Goal: Communication & Community: Participate in discussion

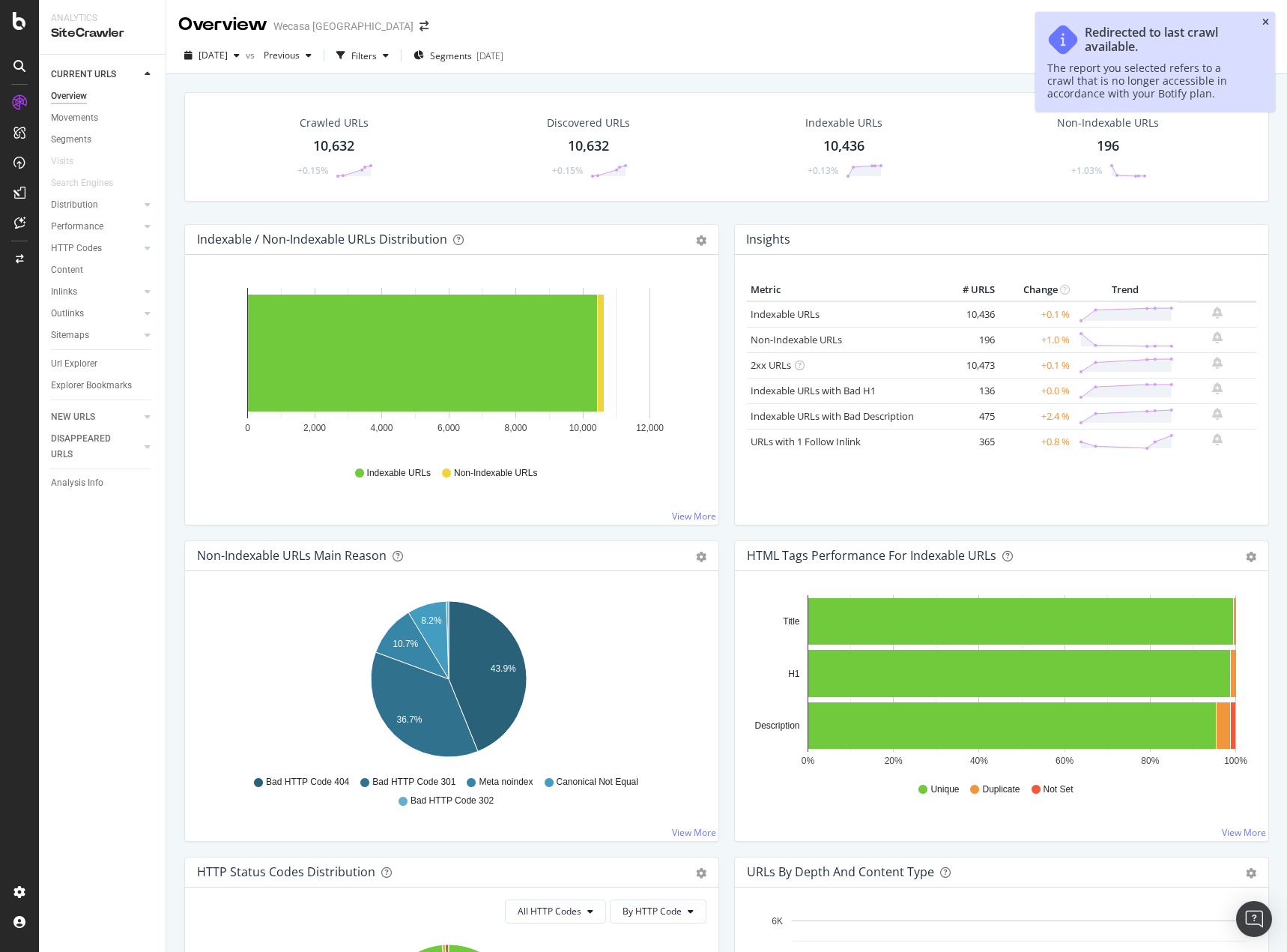
click at [1264, 25] on icon "close toast" at bounding box center [1265, 22] width 6 height 9
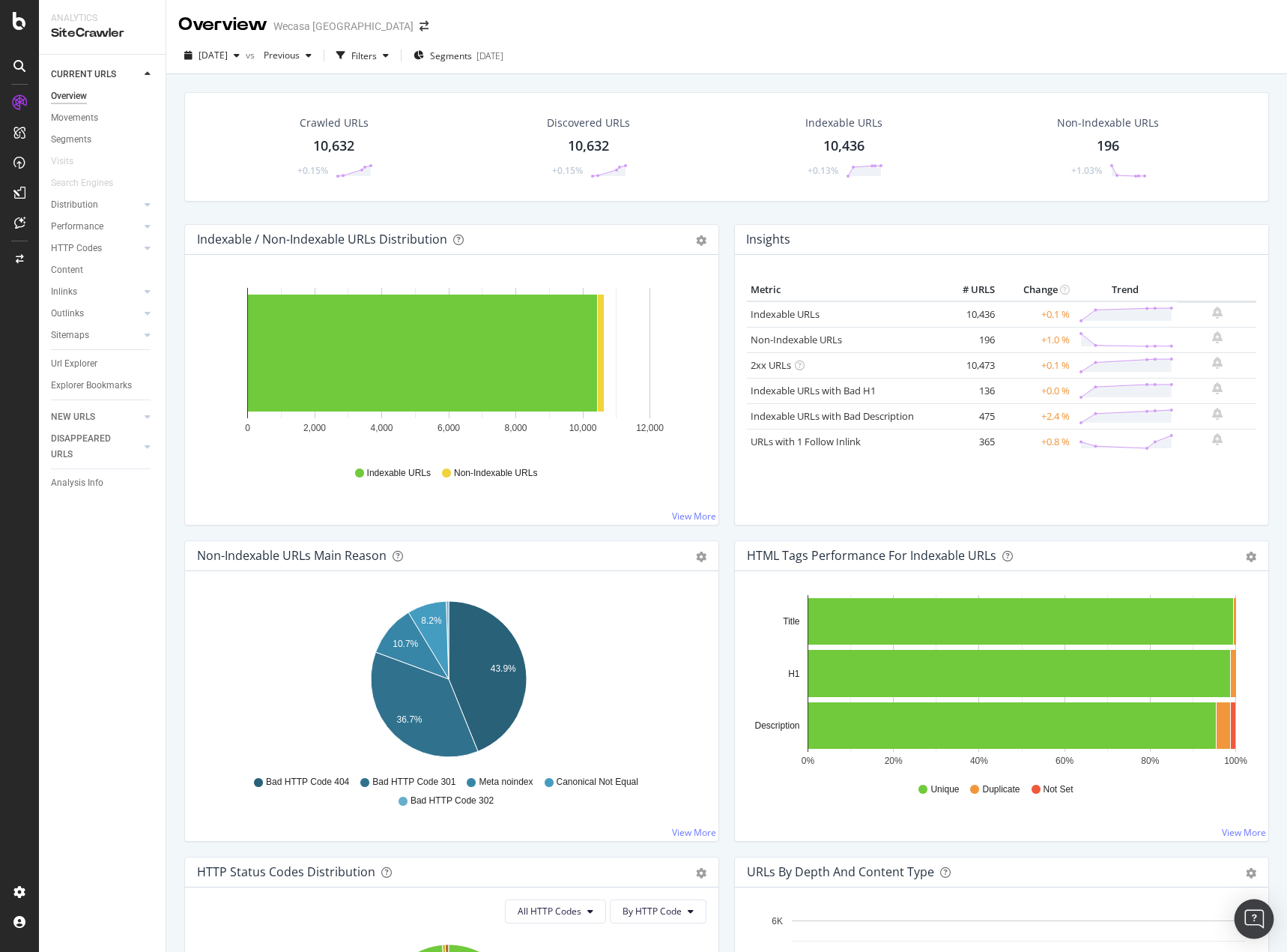
click at [1244, 915] on div "Open Intercom Messenger" at bounding box center [1255, 919] width 40 height 40
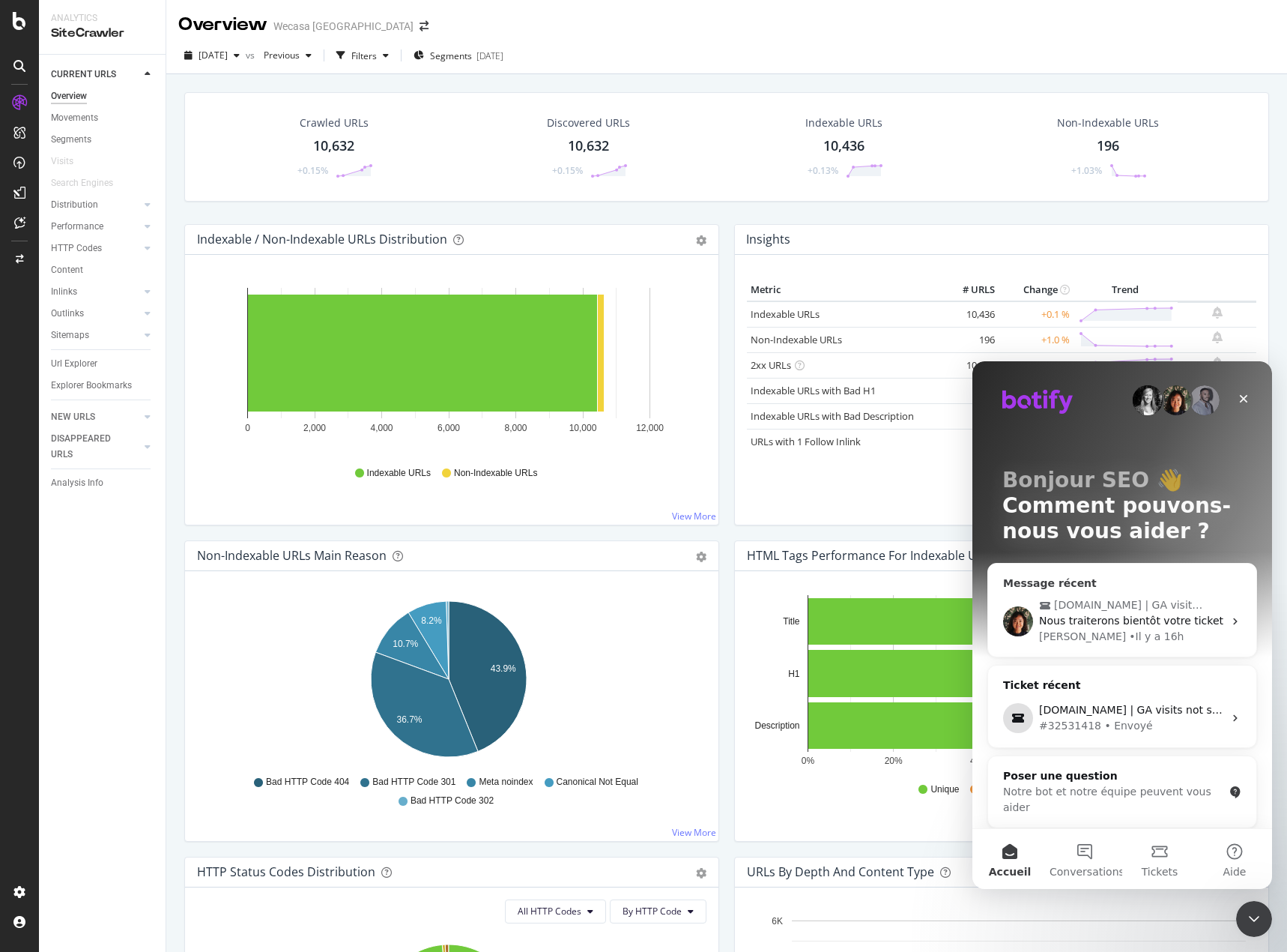
click at [1138, 631] on div "[PERSON_NAME] • Il y a 16h" at bounding box center [1131, 637] width 184 height 16
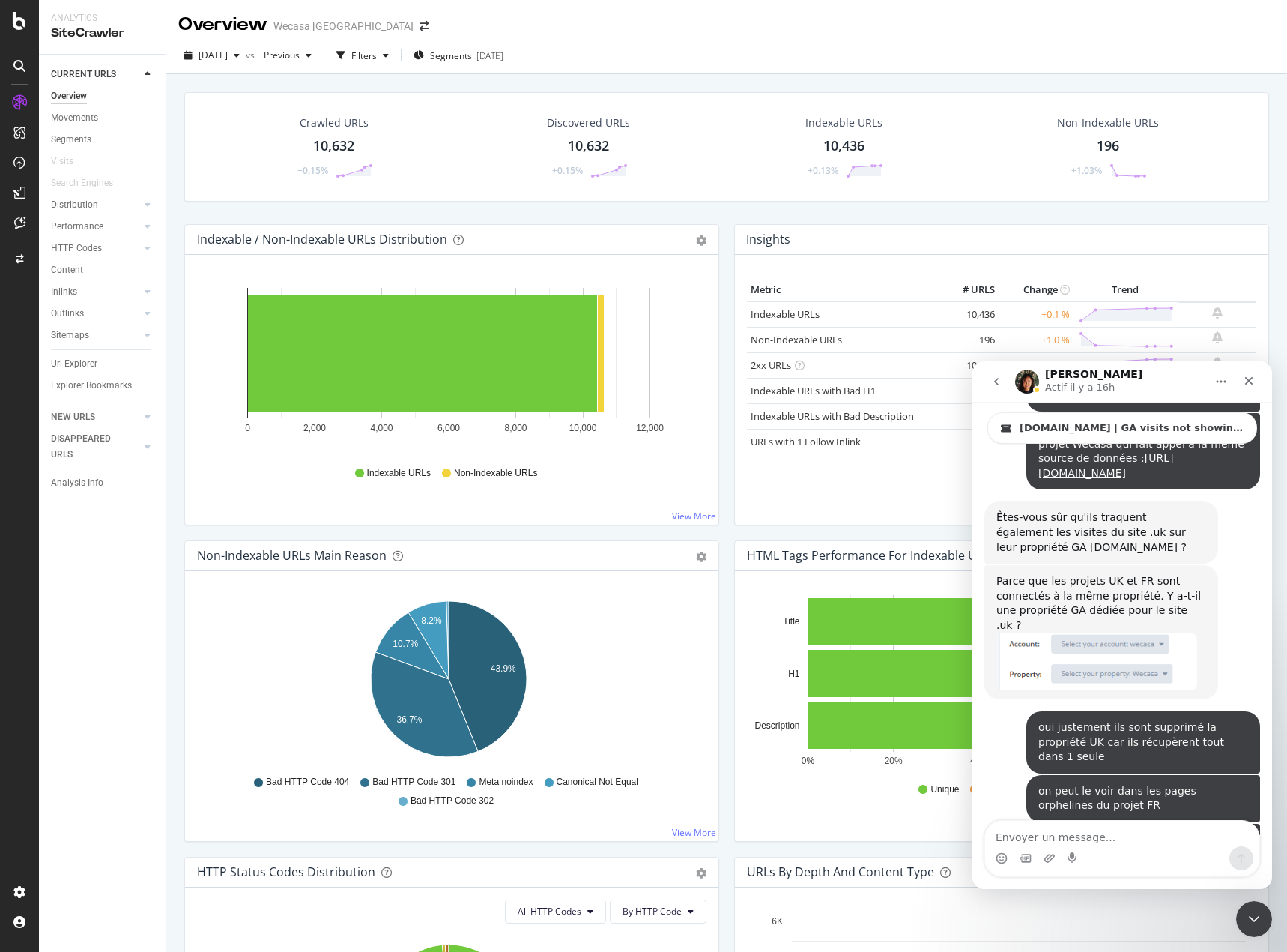
scroll to position [1991, 0]
click at [1121, 430] on span "[DOMAIN_NAME] | GA visits not showing up" at bounding box center [1132, 427] width 225 height 12
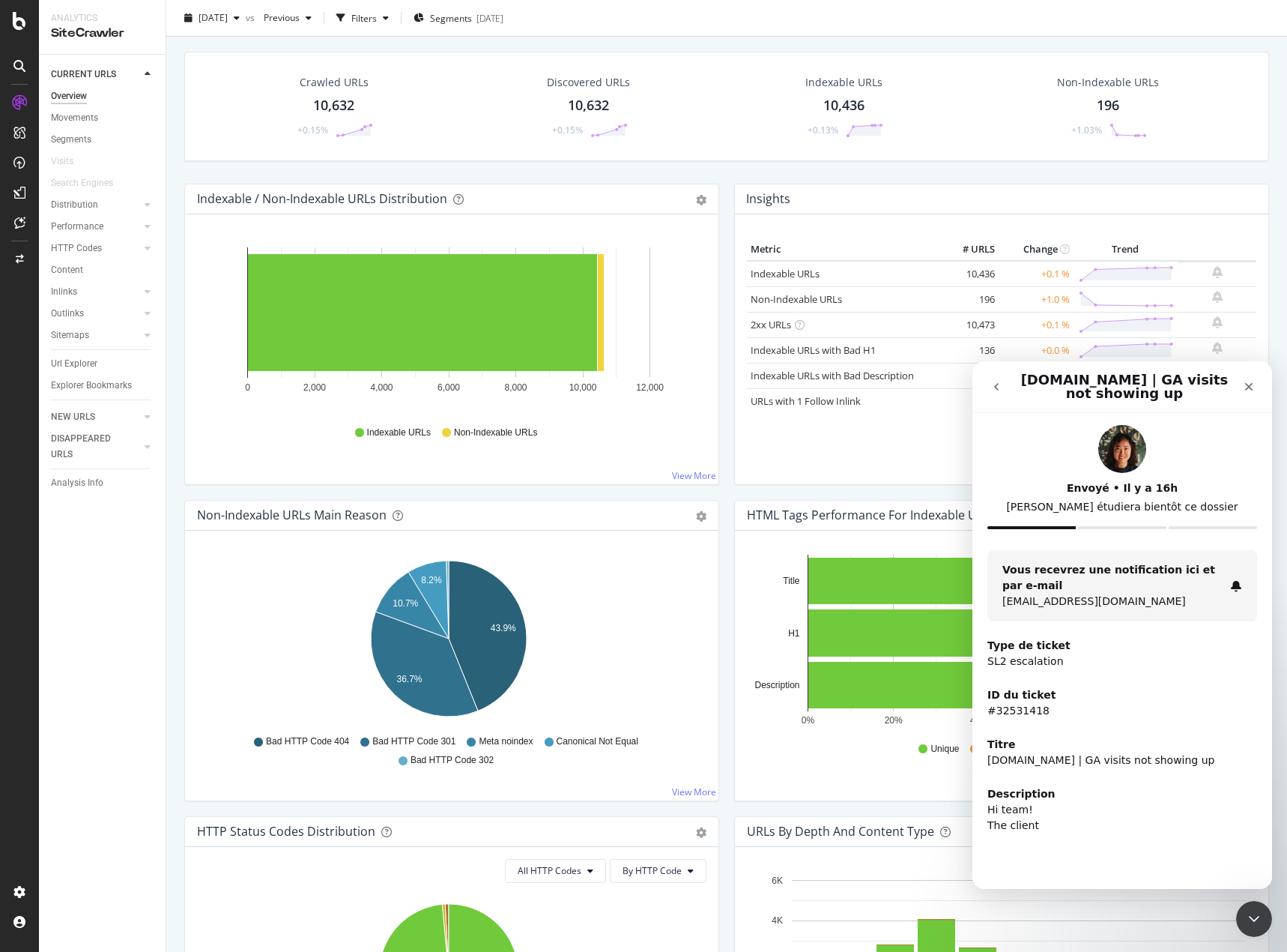
scroll to position [0, 0]
